Goal: Ask a question

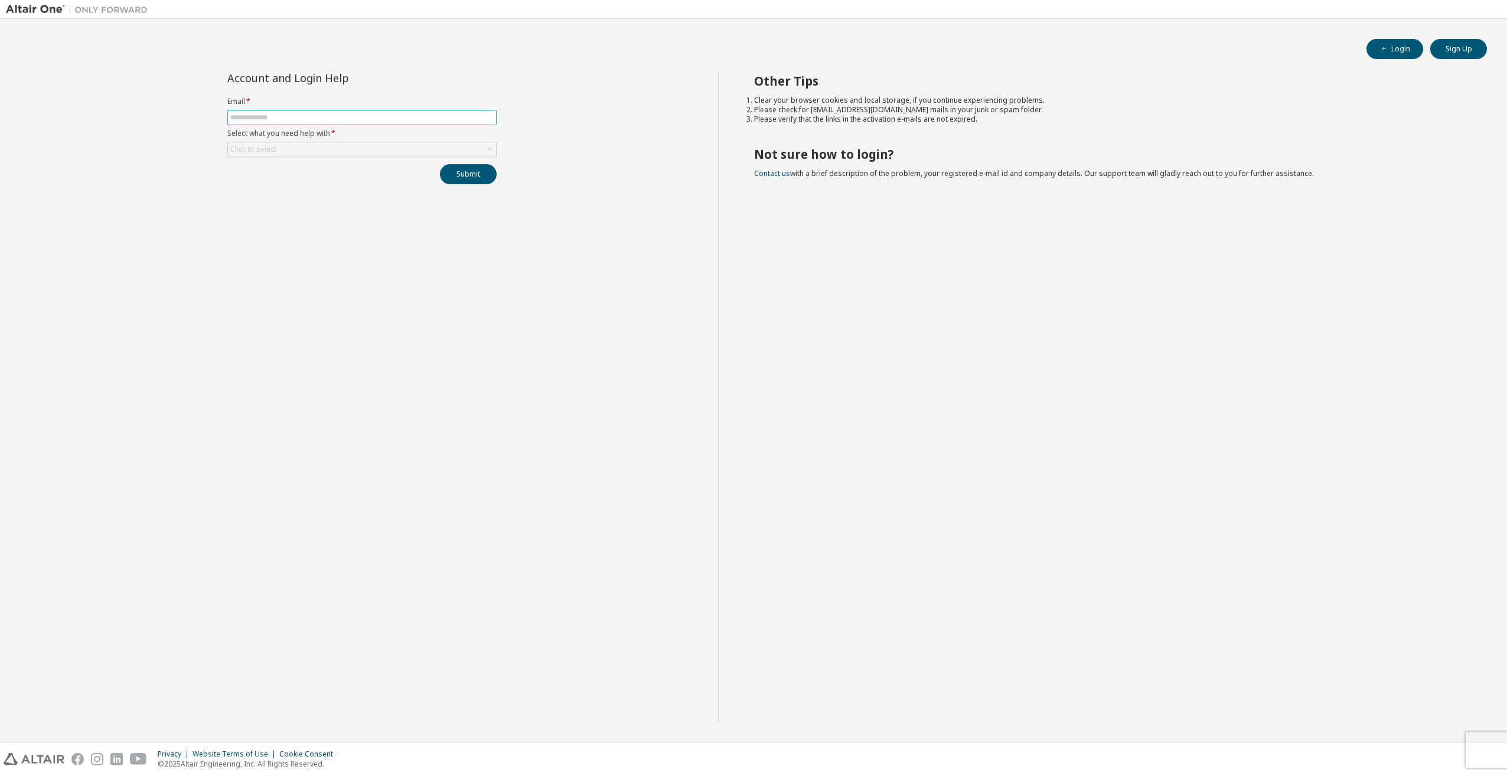
click at [278, 118] on input "text" at bounding box center [361, 117] width 263 height 9
click at [412, 118] on input "text" at bounding box center [361, 117] width 263 height 9
paste input "**********"
type input "**********"
click at [302, 148] on div "Click to select" at bounding box center [362, 149] width 268 height 14
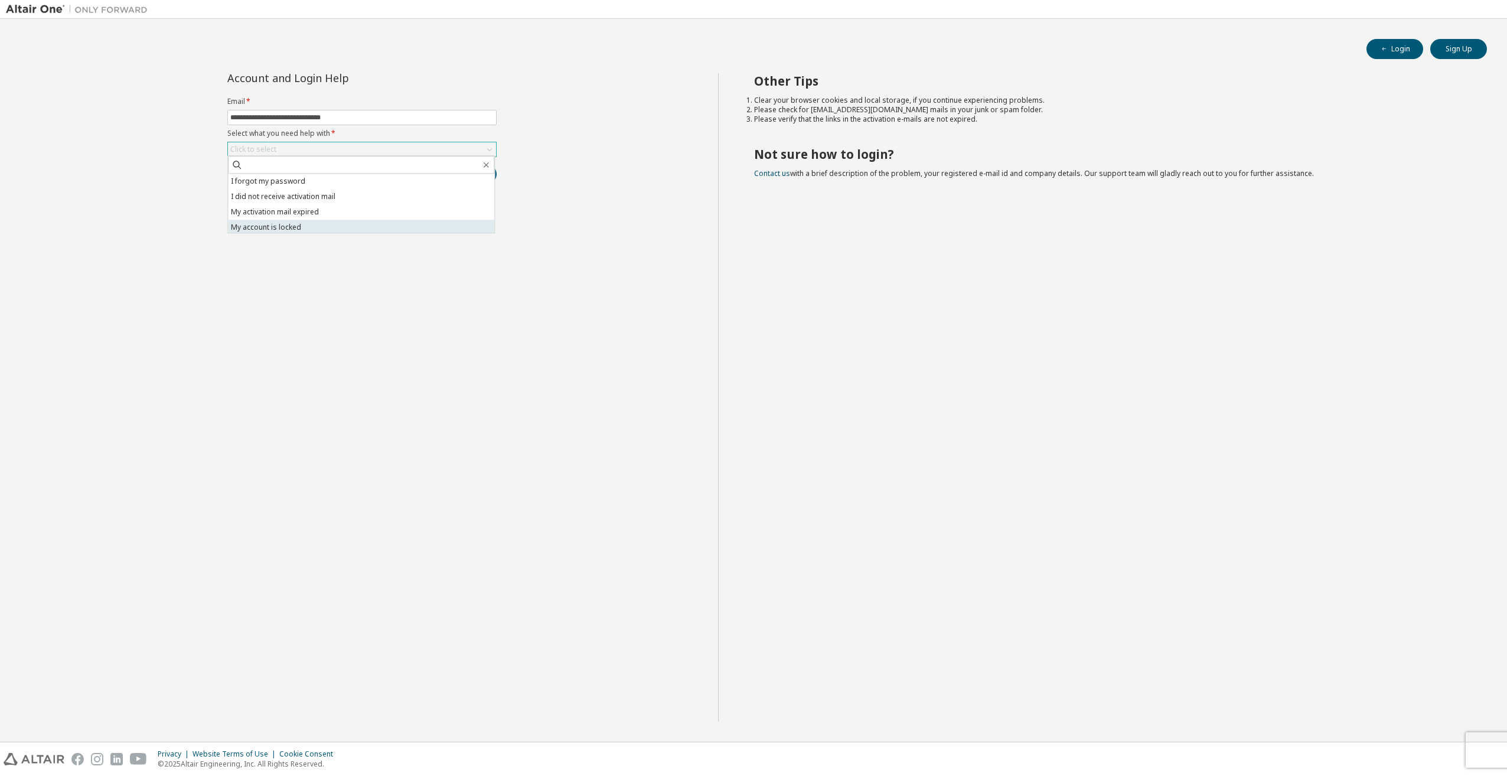
scroll to position [33, 0]
click at [316, 184] on li "My activation mail expired" at bounding box center [361, 178] width 266 height 15
click at [449, 178] on button "Submit" at bounding box center [468, 174] width 57 height 20
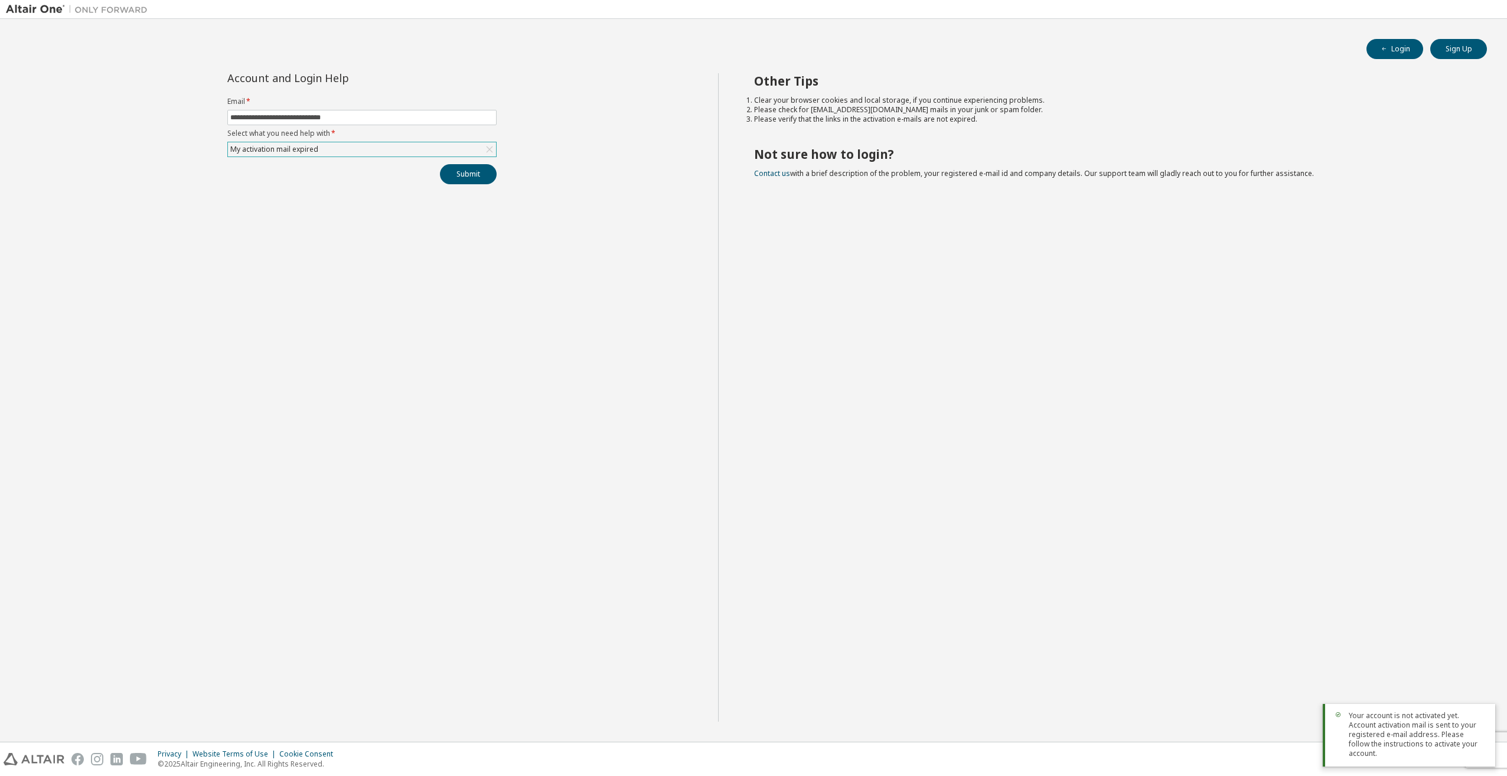
click at [332, 149] on div "My activation mail expired" at bounding box center [362, 149] width 268 height 14
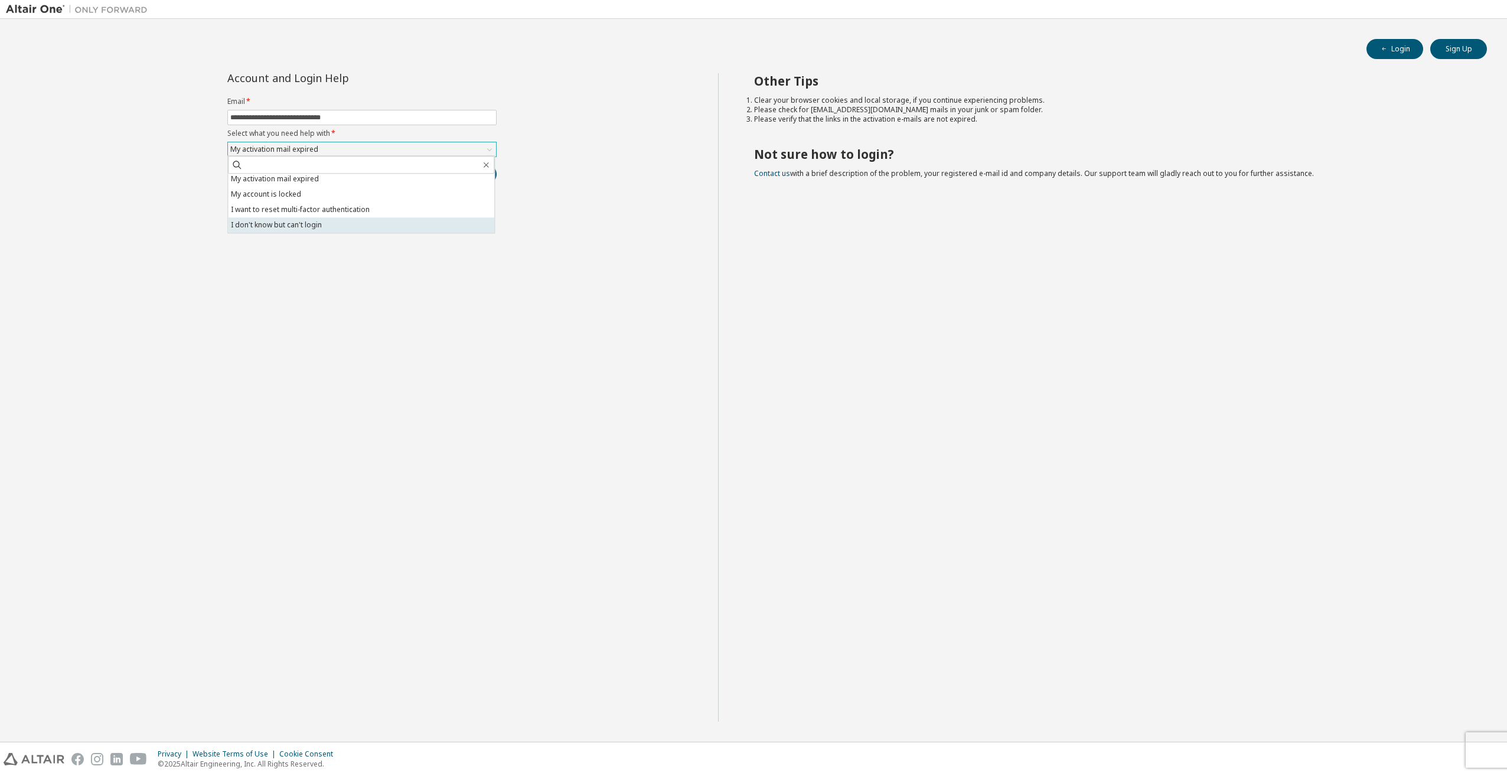
click at [333, 221] on li "I don't know but can't login" at bounding box center [361, 224] width 266 height 15
drag, startPoint x: 493, startPoint y: 165, endPoint x: 480, endPoint y: 168, distance: 13.3
click at [491, 165] on div "Submit" at bounding box center [361, 174] width 269 height 20
click at [480, 168] on button "Submit" at bounding box center [468, 174] width 57 height 20
